Goal: Task Accomplishment & Management: Manage account settings

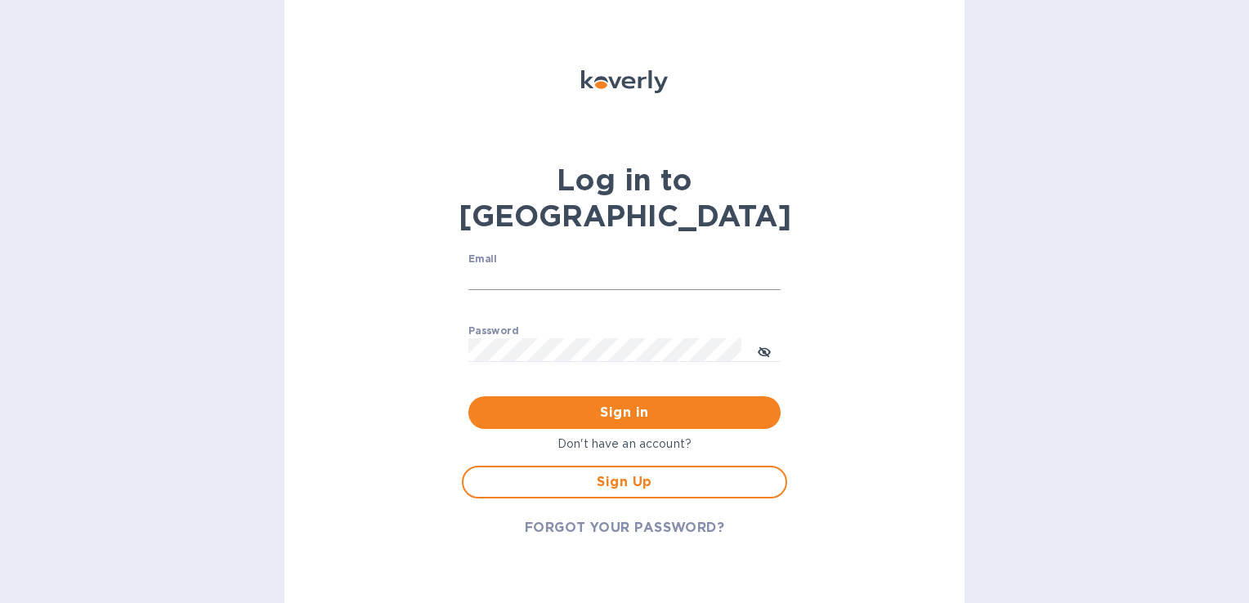
click at [519, 266] on input "Email" at bounding box center [624, 278] width 312 height 25
type input "[PERSON_NAME][EMAIL_ADDRESS][PERSON_NAME][DOMAIN_NAME]"
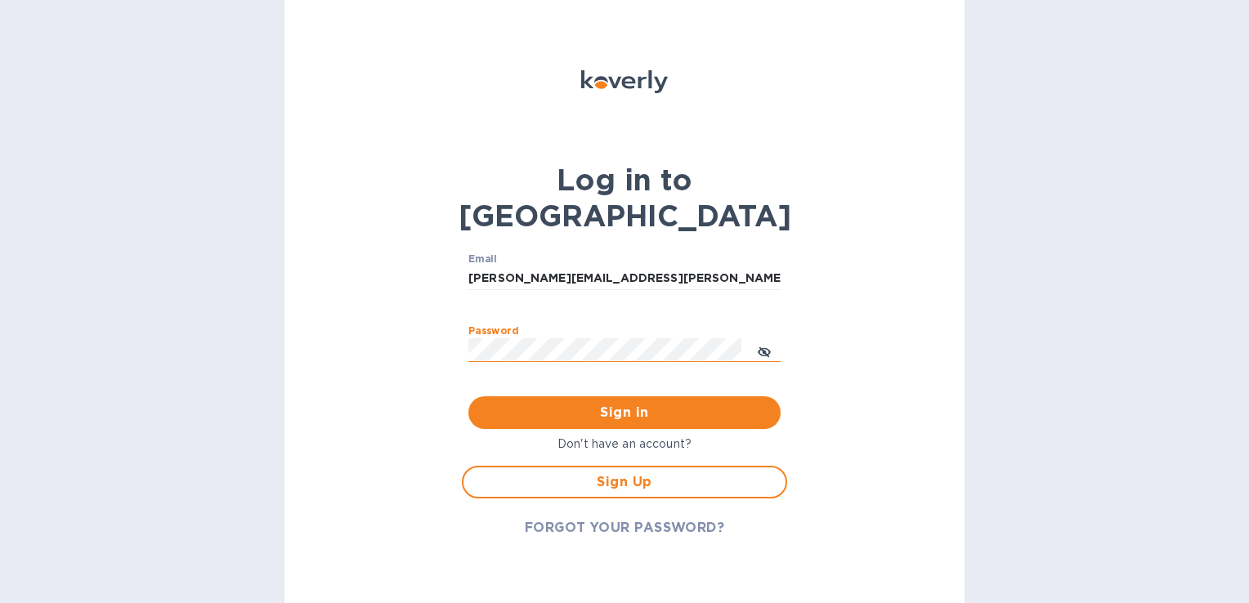
click at [766, 347] on icon "toggle password visibility" at bounding box center [764, 351] width 13 height 8
click at [656, 403] on span "Sign in" at bounding box center [624, 413] width 286 height 20
